Goal: Information Seeking & Learning: Learn about a topic

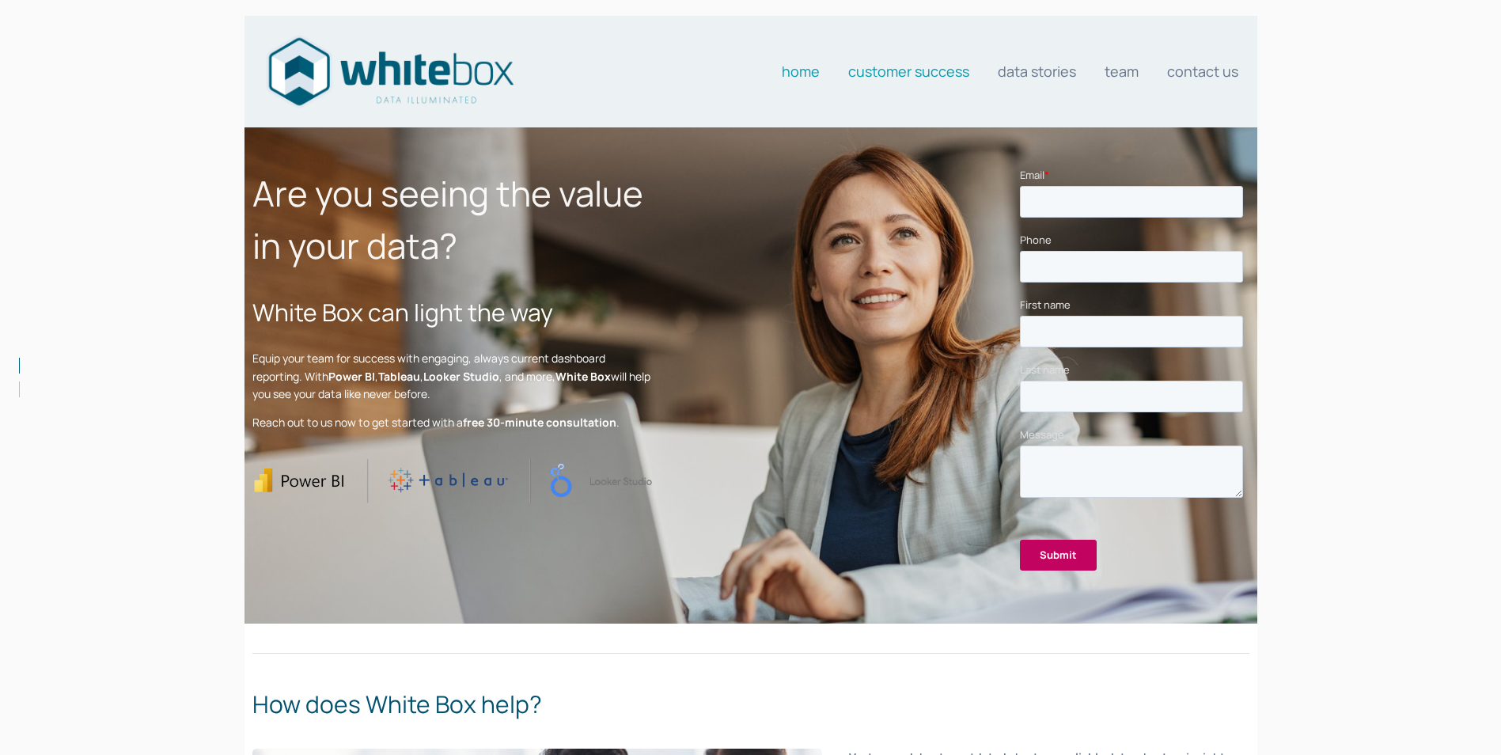
click at [948, 75] on link "Customer Success" at bounding box center [908, 71] width 121 height 32
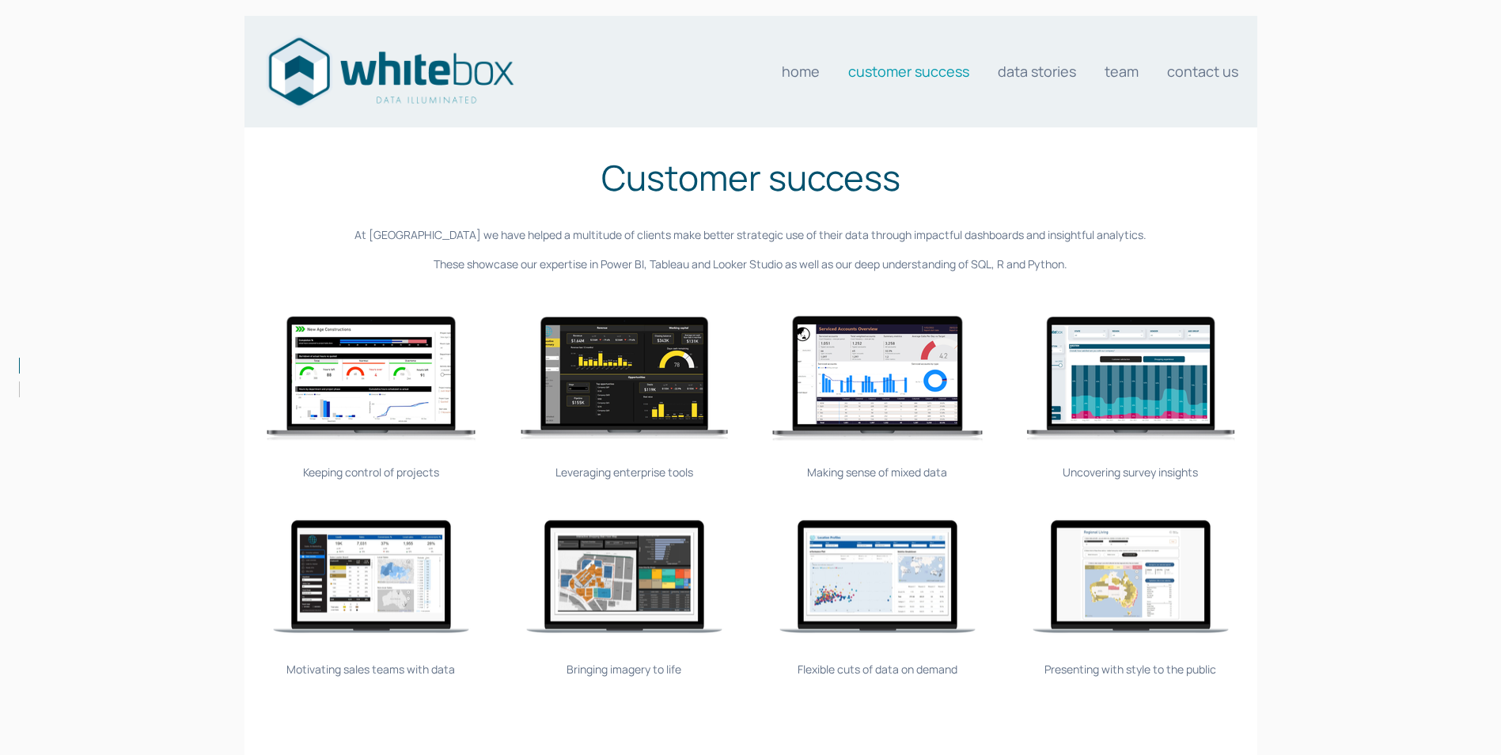
scroll to position [158, 0]
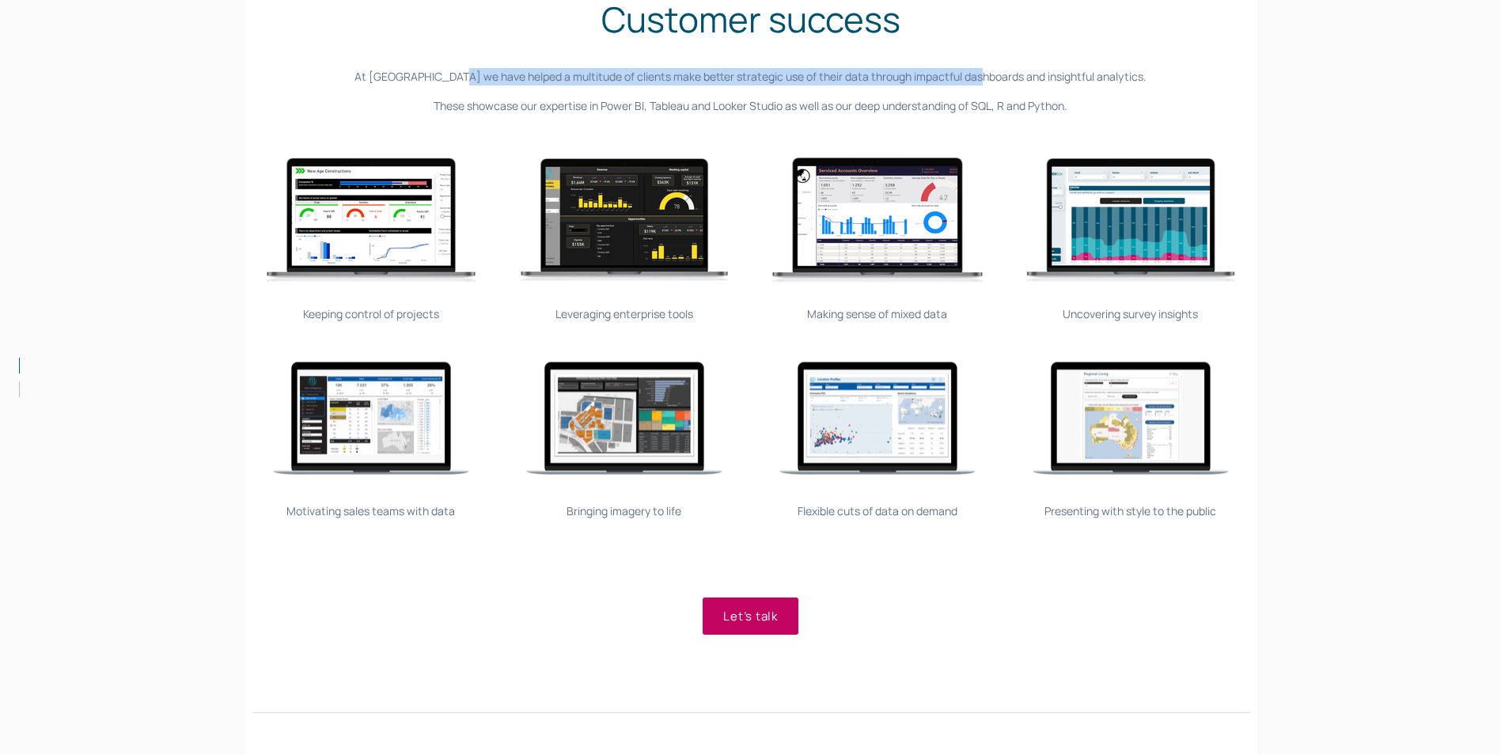
drag, startPoint x: 483, startPoint y: 77, endPoint x: 997, endPoint y: 76, distance: 515.0
click at [997, 76] on p "At [GEOGRAPHIC_DATA] we have helped a multitude of clients make better strategi…" at bounding box center [750, 76] width 997 height 17
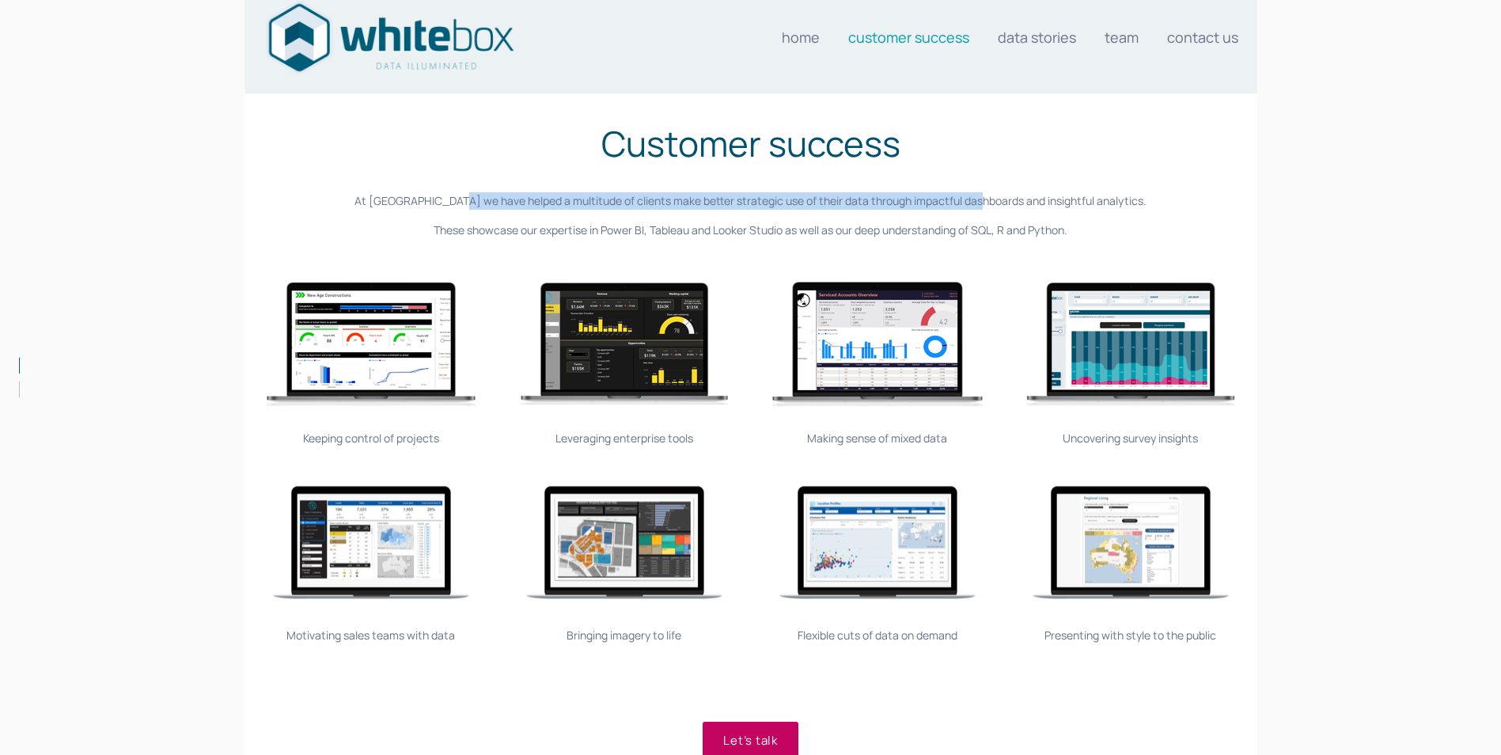
scroll to position [0, 0]
